Goal: Task Accomplishment & Management: Manage account settings

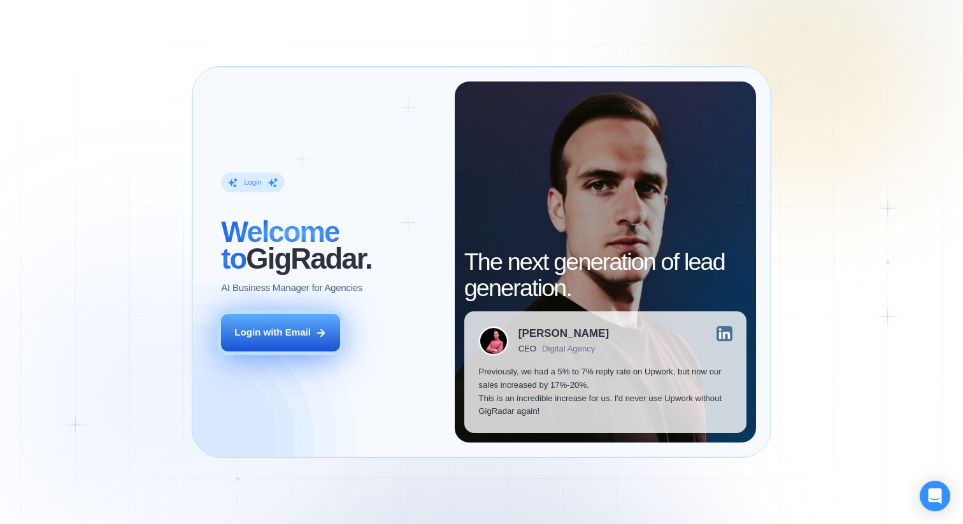
click at [277, 338] on div "Login with Email" at bounding box center [272, 332] width 76 height 13
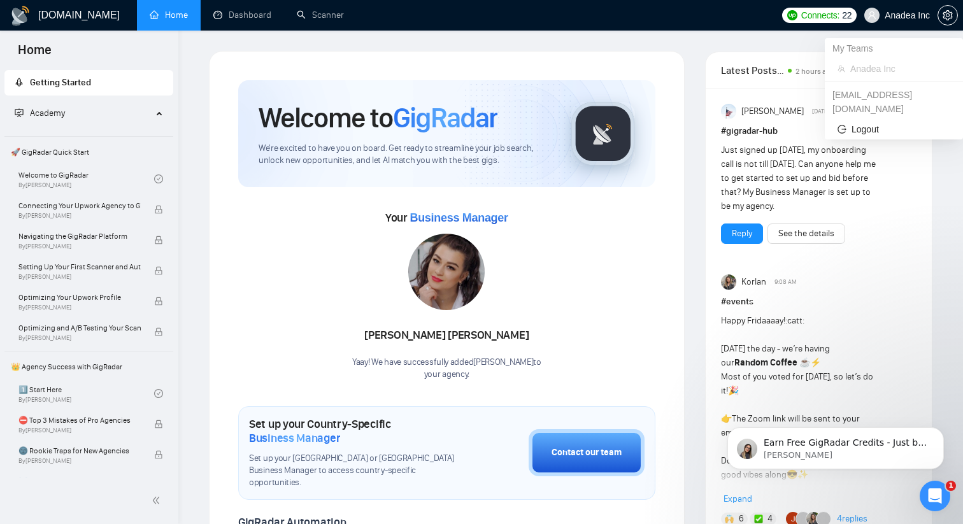
click at [908, 21] on span "Anadea Inc" at bounding box center [897, 15] width 81 height 41
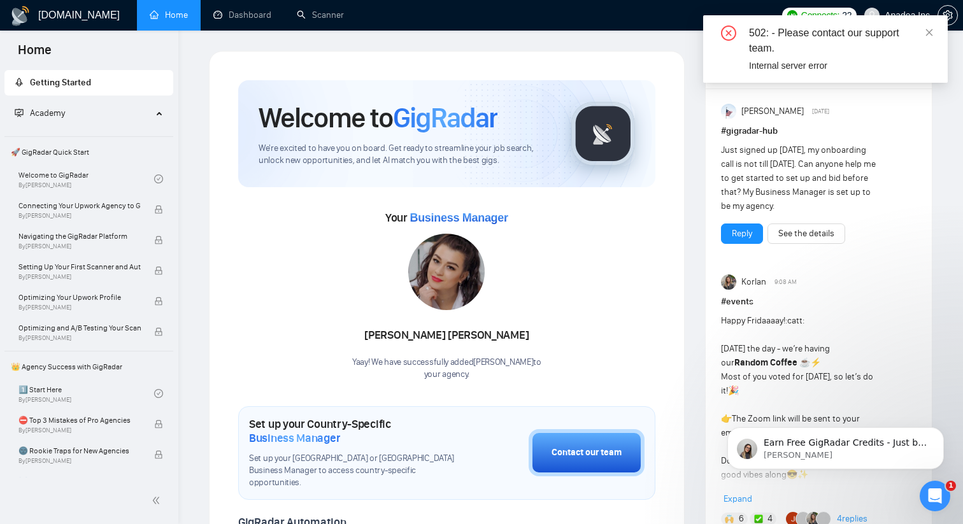
click at [722, 32] on icon "close-circle" at bounding box center [728, 32] width 15 height 15
click at [936, 32] on div "502: - Please contact our support team. Internal server error" at bounding box center [825, 49] width 245 height 68
click at [929, 32] on icon "close" at bounding box center [929, 32] width 7 height 7
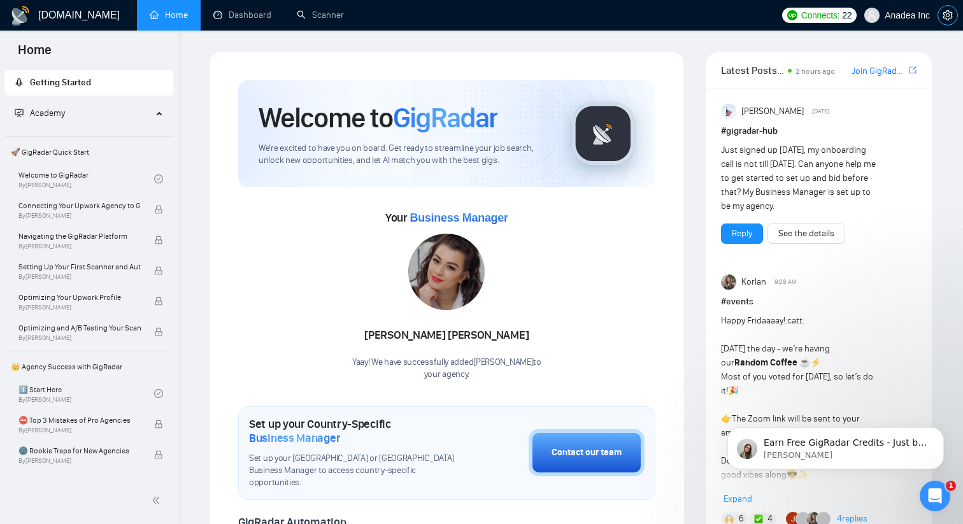
click at [943, 17] on icon "setting" at bounding box center [948, 15] width 10 height 10
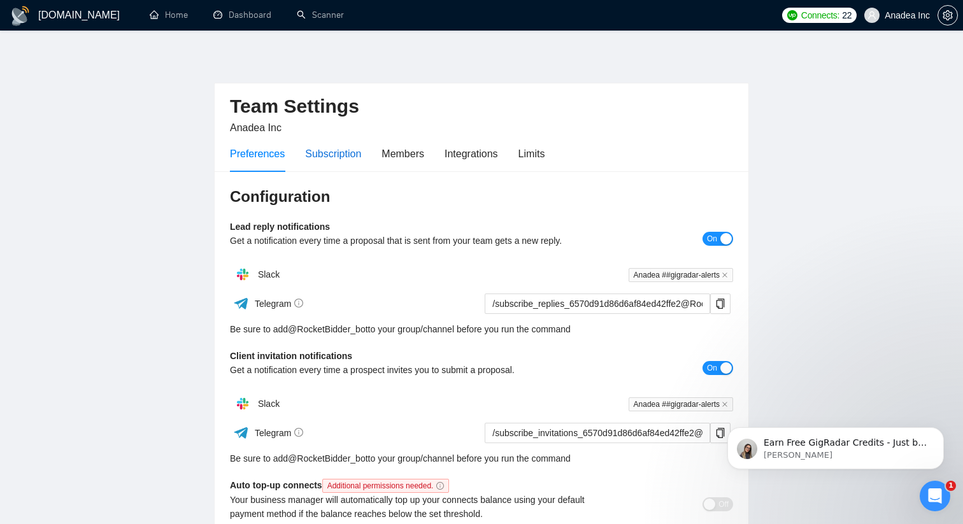
click at [356, 154] on div "Subscription" at bounding box center [333, 154] width 56 height 16
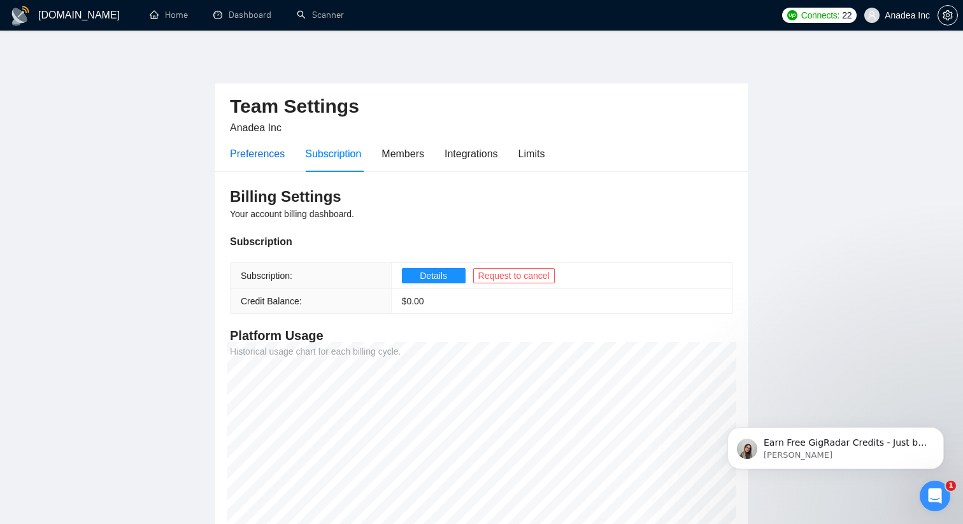
click at [250, 149] on div "Preferences" at bounding box center [257, 154] width 55 height 16
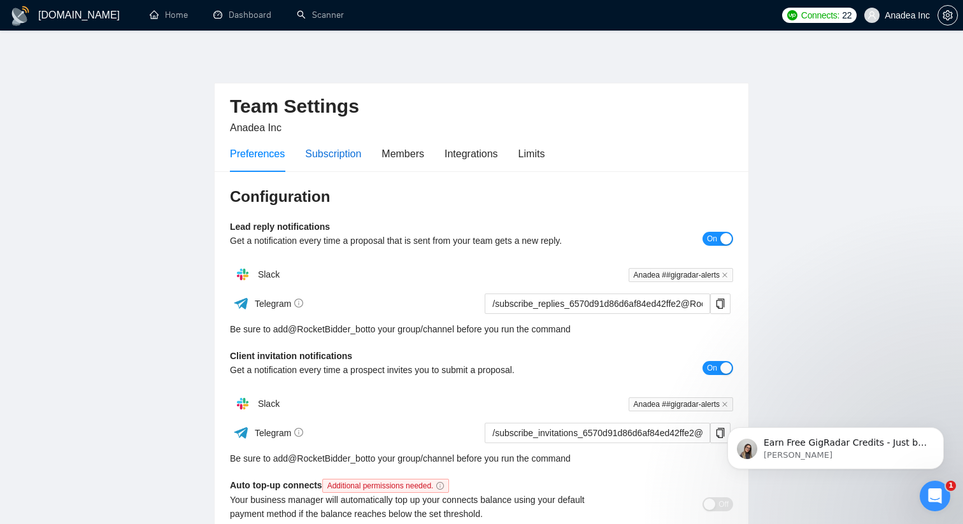
click at [327, 149] on div "Subscription" at bounding box center [333, 154] width 56 height 16
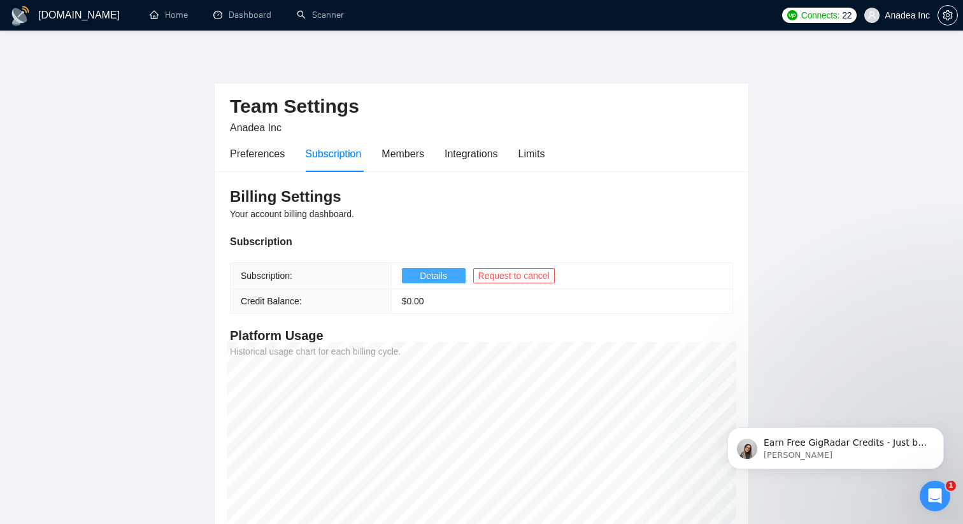
click at [429, 283] on button "Details" at bounding box center [434, 275] width 64 height 15
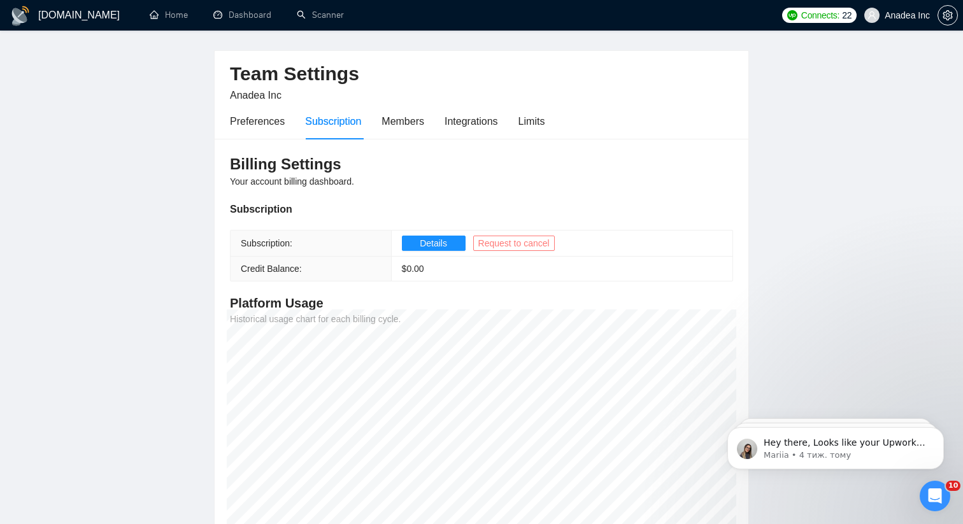
click at [494, 241] on span "Request to cancel" at bounding box center [513, 243] width 71 height 14
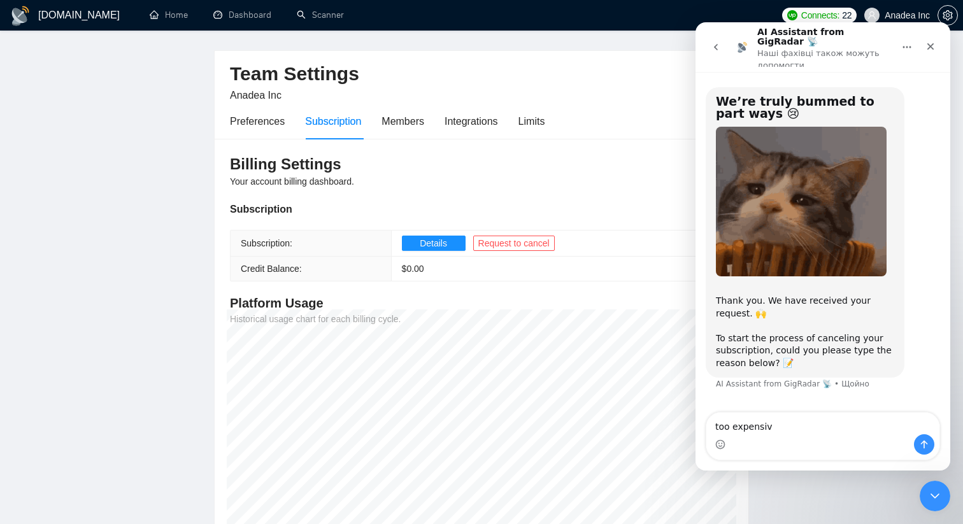
type textarea "too expensive"
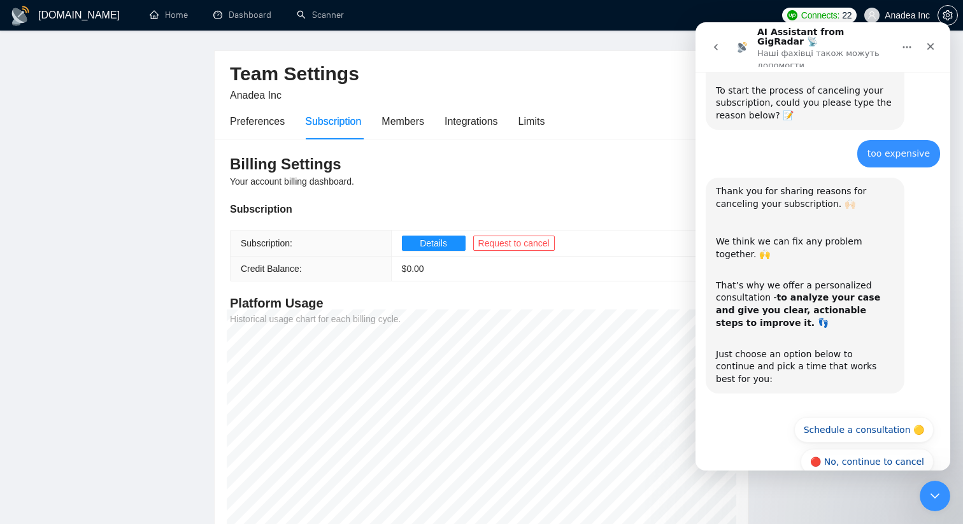
scroll to position [250, 0]
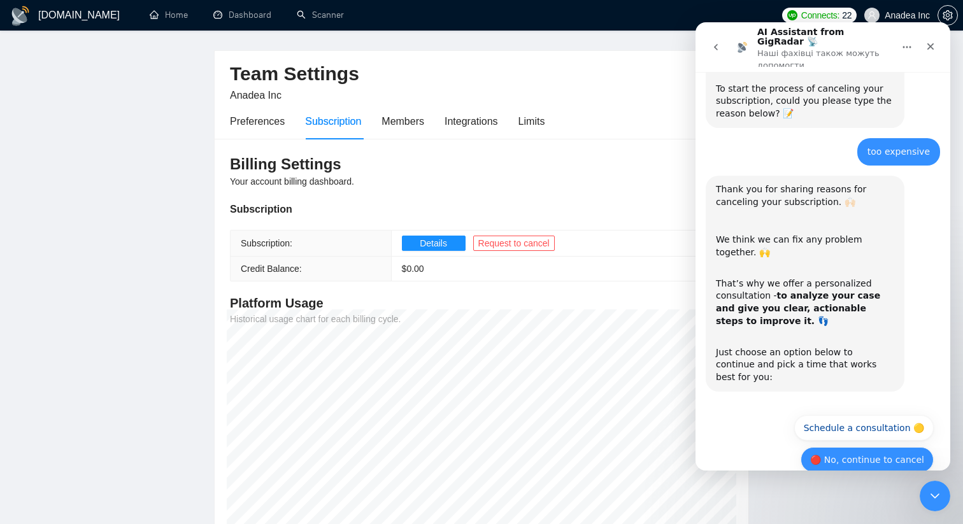
click at [875, 447] on button "🔴 No, continue to cancel" at bounding box center [867, 459] width 133 height 25
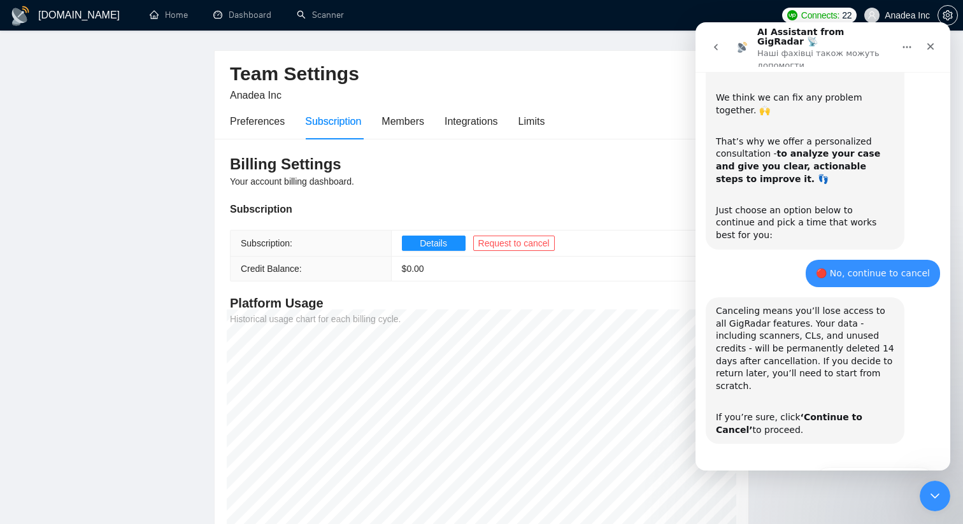
scroll to position [401, 0]
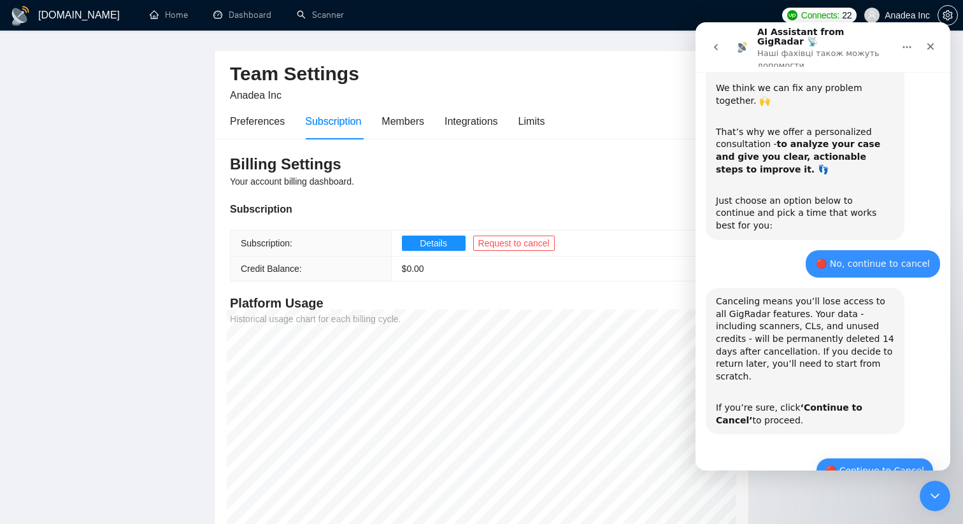
click at [867, 458] on button "🔴 Continue to Cancel" at bounding box center [875, 470] width 118 height 25
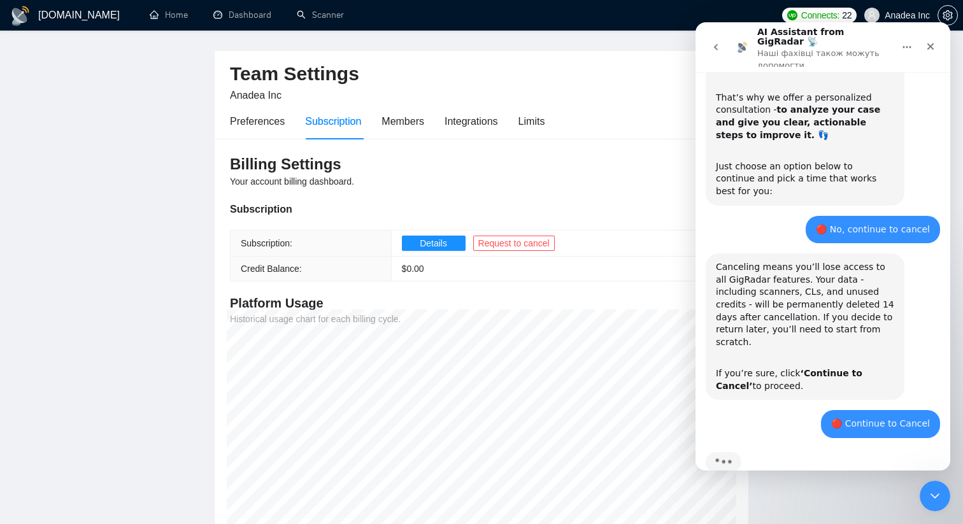
scroll to position [495, 0]
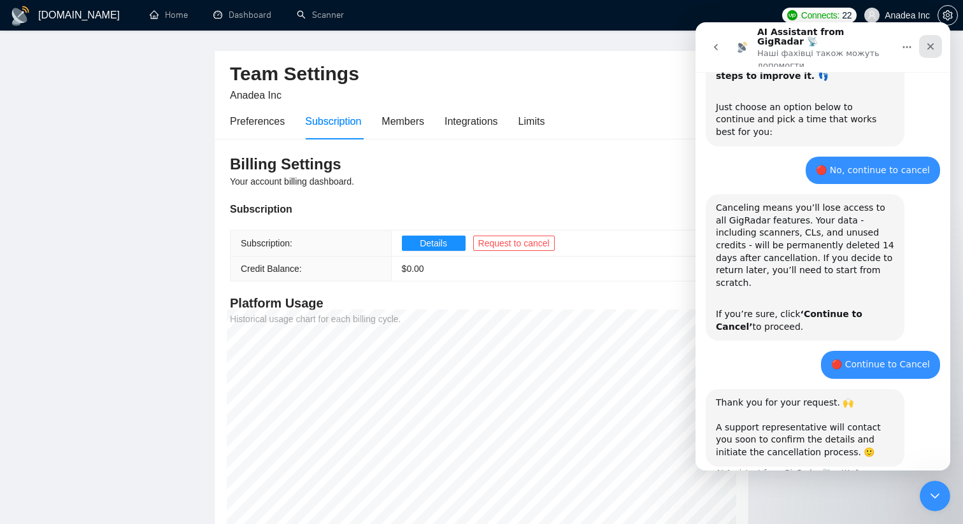
click at [932, 48] on div "Закрити" at bounding box center [930, 46] width 23 height 23
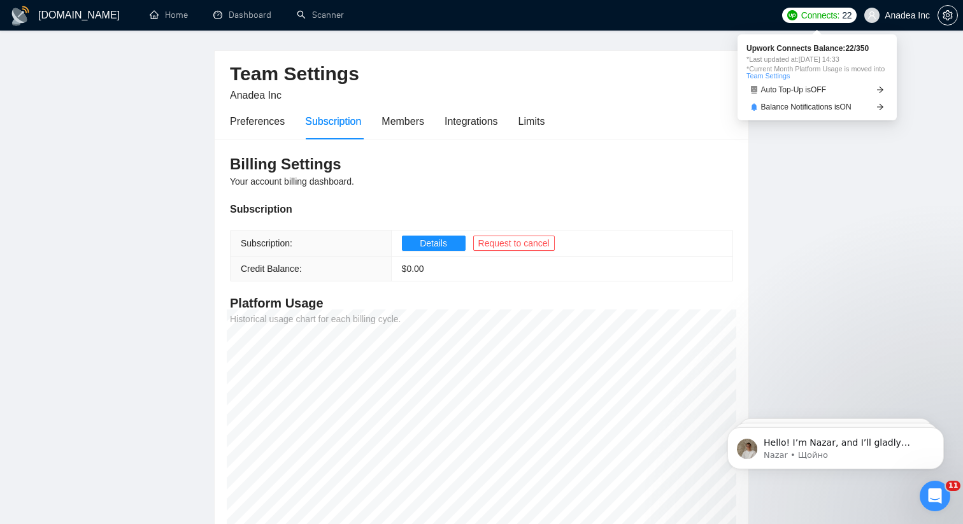
scroll to position [640, 0]
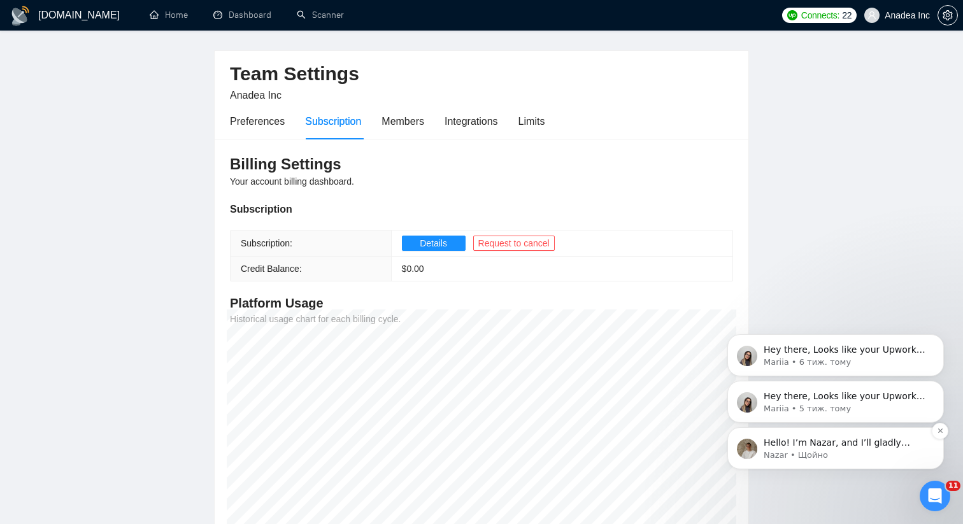
click at [794, 455] on p "Nazar • Щойно" at bounding box center [846, 455] width 164 height 11
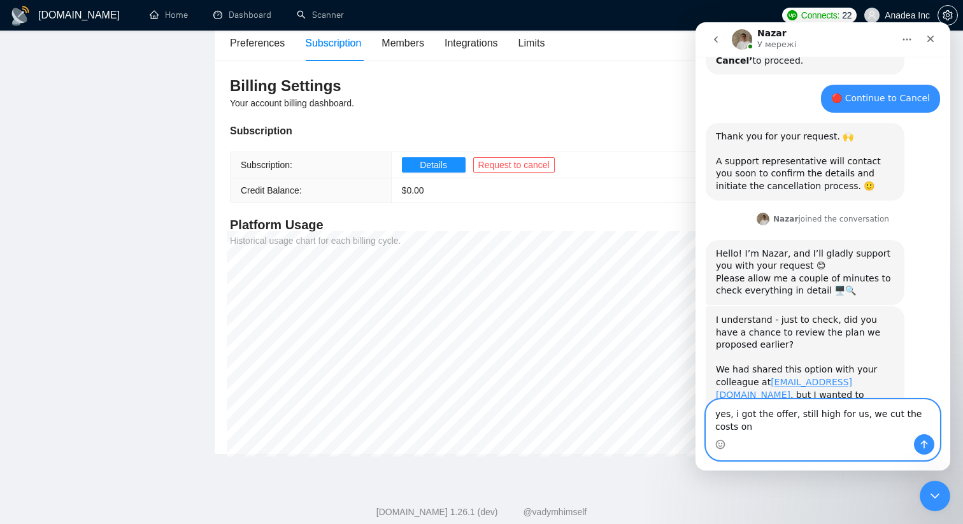
scroll to position [757, 0]
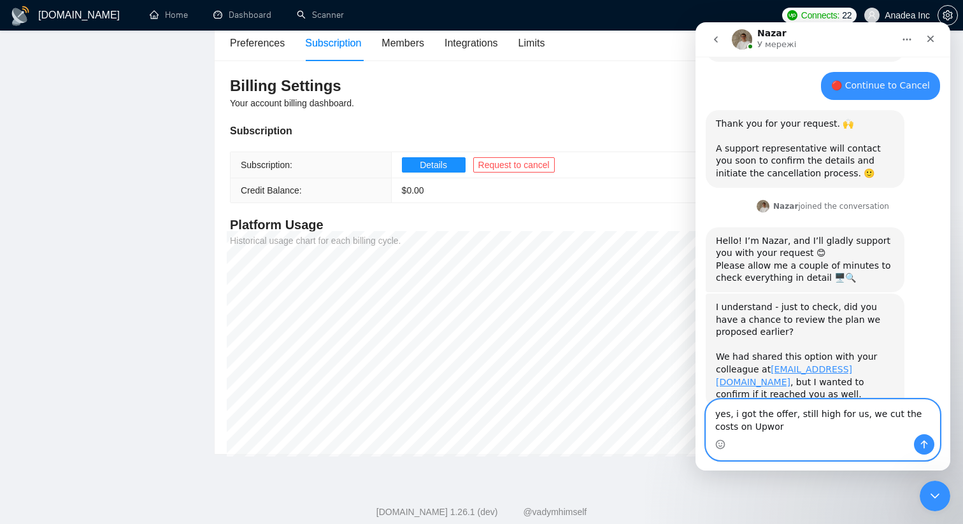
type textarea "yes, i got the offer, still high for us, we cut the costs on Upwork"
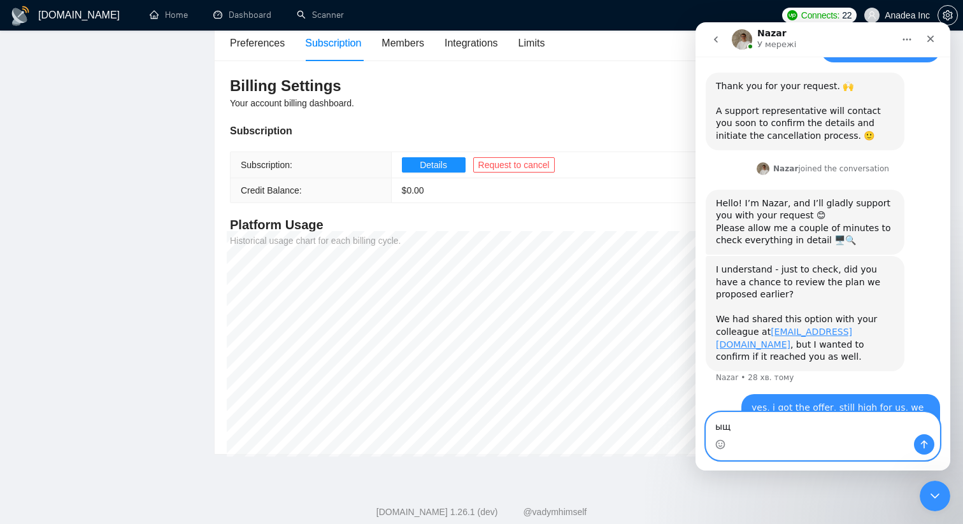
type textarea "ы"
type textarea "so?"
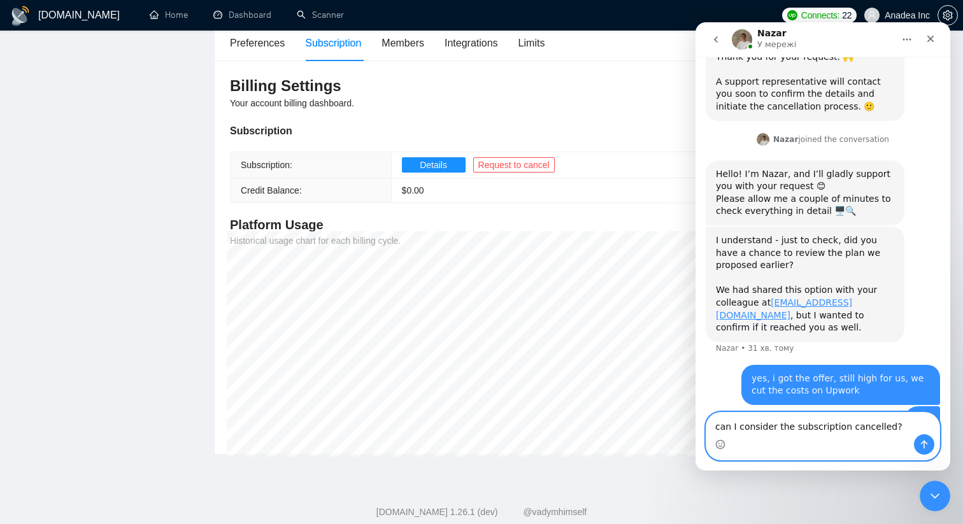
type textarea "can I consider the subscription cancelled?"
click at [924, 443] on icon "Надіслати повідомлення…" at bounding box center [924, 445] width 7 height 8
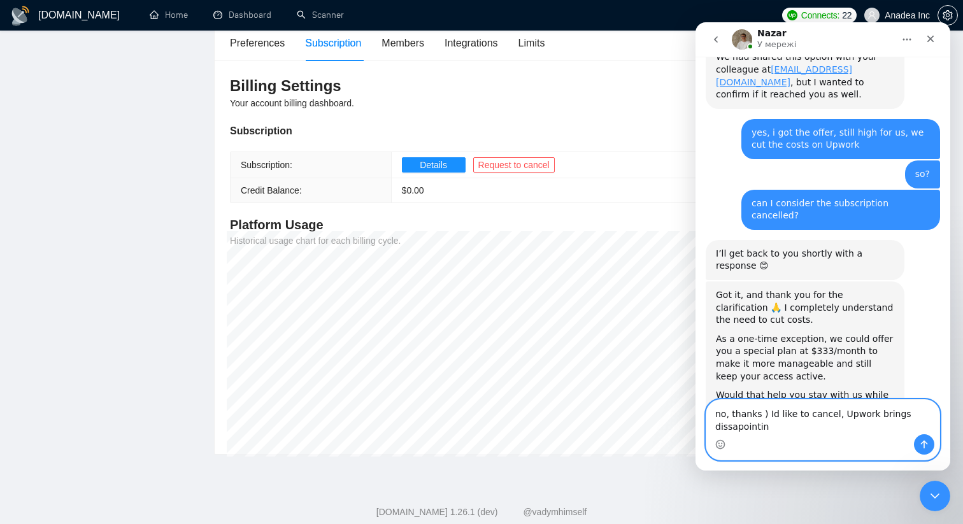
scroll to position [1057, 0]
click at [729, 429] on textarea "no, thanks ) Id like to cancel, Upwork brings dissapointing results" at bounding box center [822, 417] width 233 height 34
type textarea "no, thanks ) Id like to cancel, Upwork brings disapointing results"
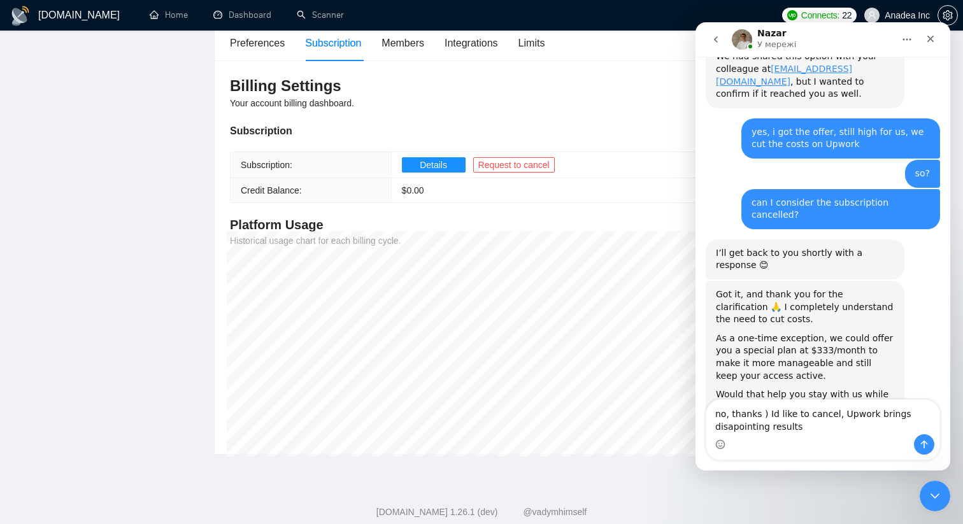
click at [824, 437] on div "Месенджер Intercom" at bounding box center [822, 444] width 233 height 20
click at [915, 443] on button "Надіслати повідомлення…" at bounding box center [924, 444] width 20 height 20
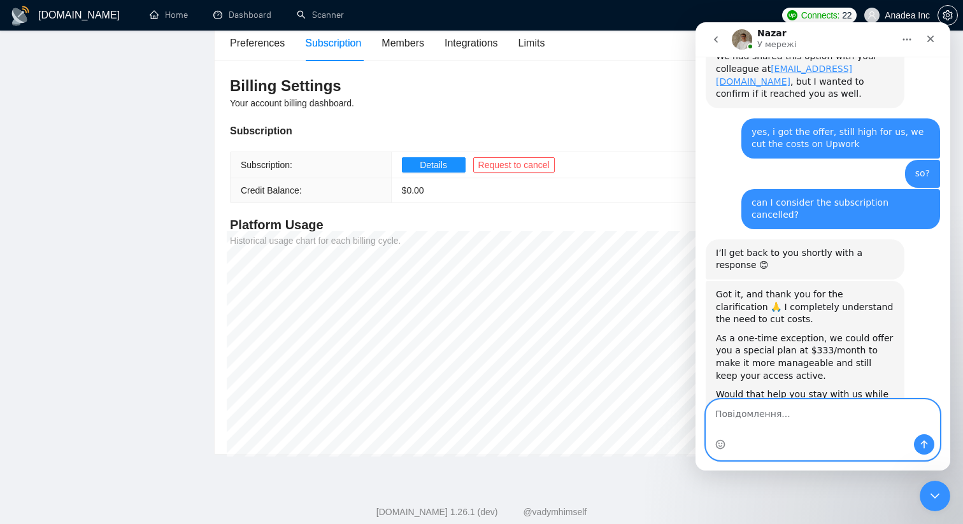
scroll to position [1095, 0]
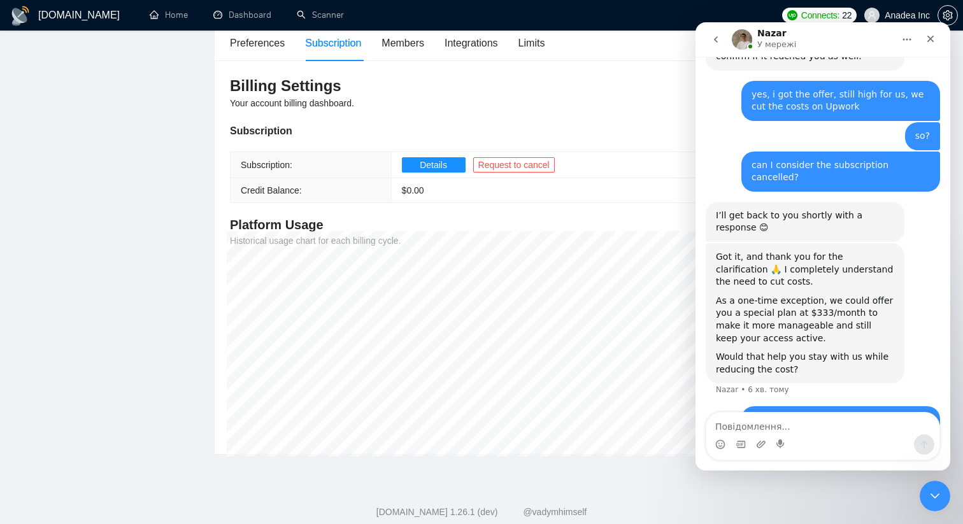
click at [448, 10] on ul "Home Dashboard Scanner" at bounding box center [454, 15] width 643 height 31
